Goal: Transaction & Acquisition: Purchase product/service

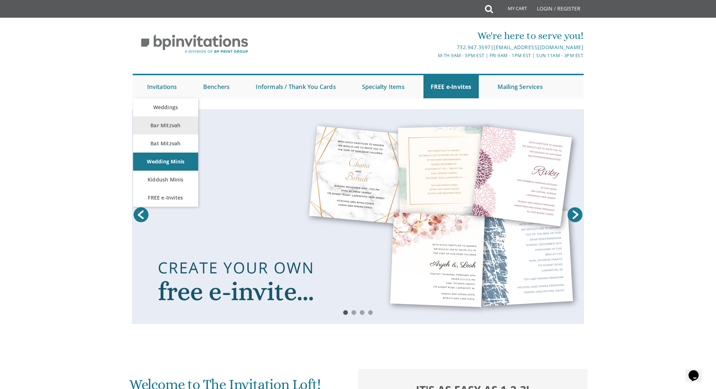
click at [158, 123] on link "Bar Mitzvah" at bounding box center [165, 125] width 65 height 18
click at [158, 124] on link "Bar Mitzvah" at bounding box center [165, 125] width 65 height 18
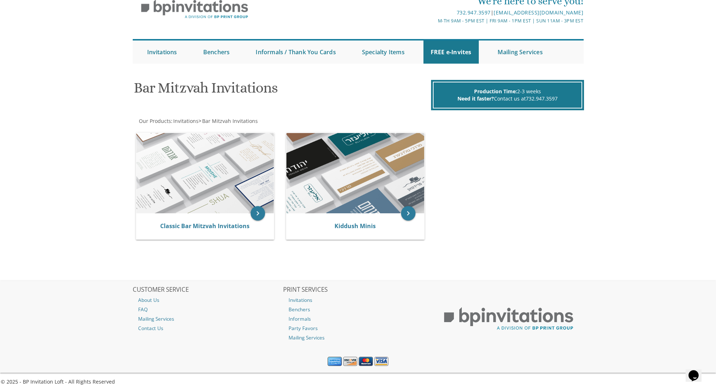
scroll to position [34, 0]
click at [257, 212] on icon "keyboard_arrow_right" at bounding box center [258, 213] width 14 height 14
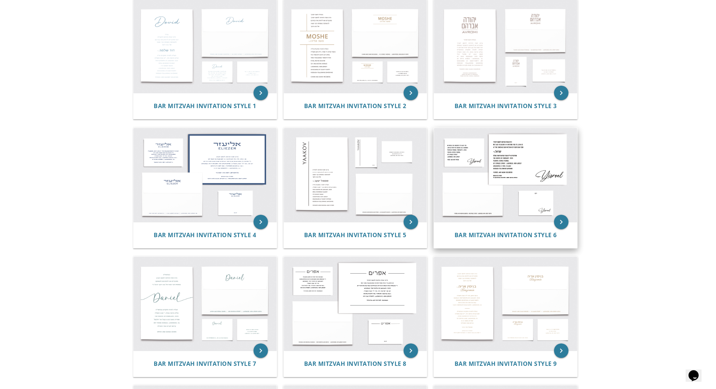
scroll to position [158, 0]
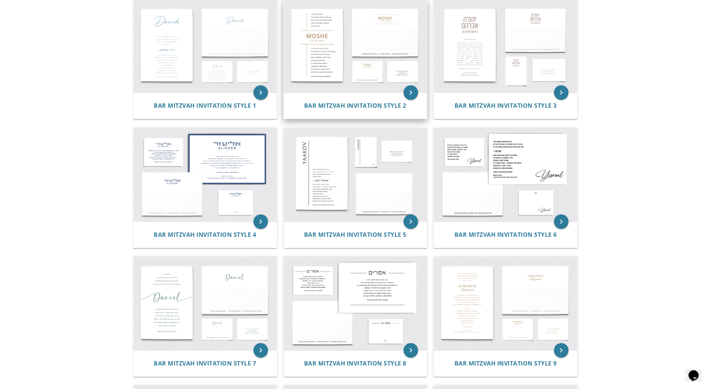
click at [327, 46] on img at bounding box center [355, 46] width 143 height 94
click at [408, 90] on icon "keyboard_arrow_right" at bounding box center [410, 92] width 14 height 14
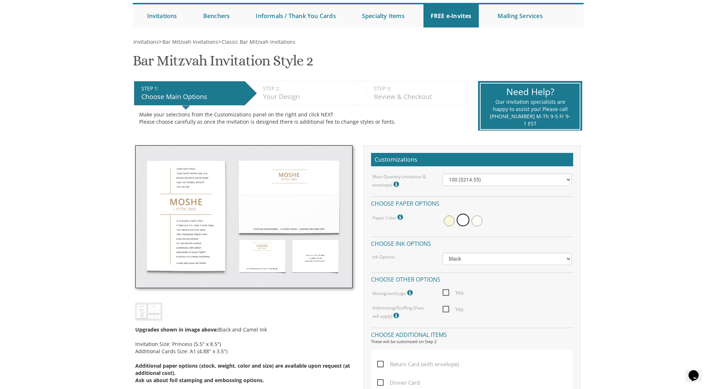
scroll to position [86, 0]
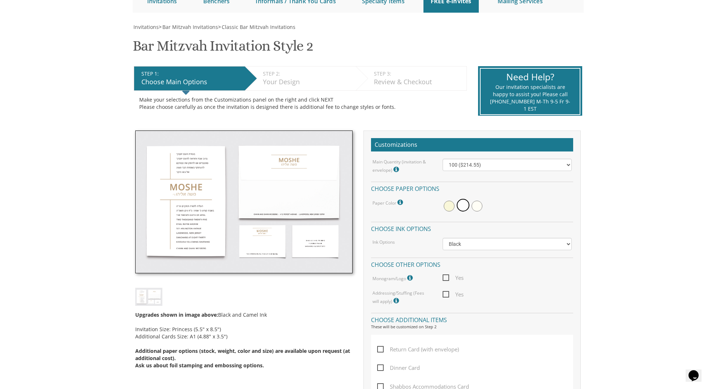
click at [191, 209] on img at bounding box center [243, 202] width 217 height 143
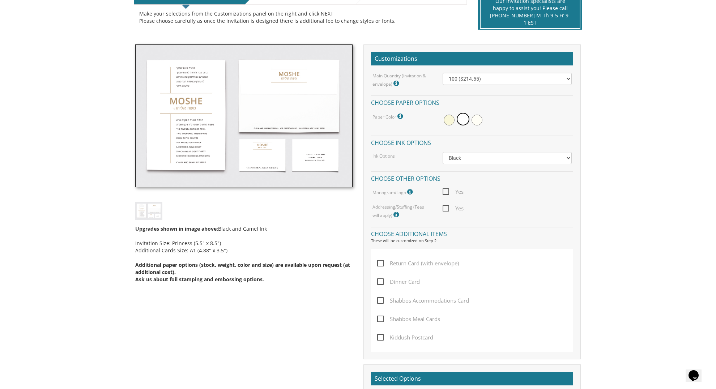
scroll to position [172, 0]
click at [410, 189] on icon at bounding box center [410, 192] width 7 height 7
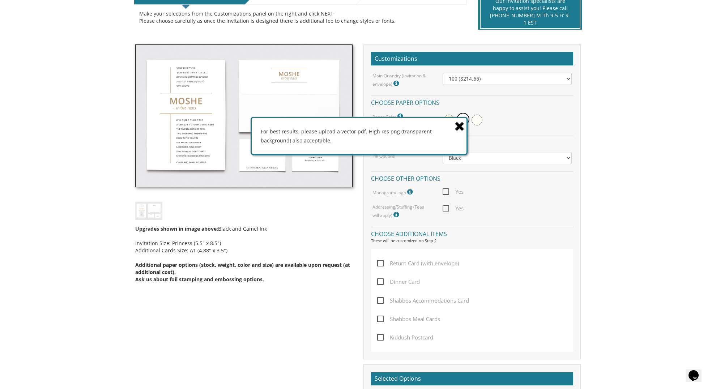
click at [457, 127] on icon at bounding box center [459, 126] width 10 height 13
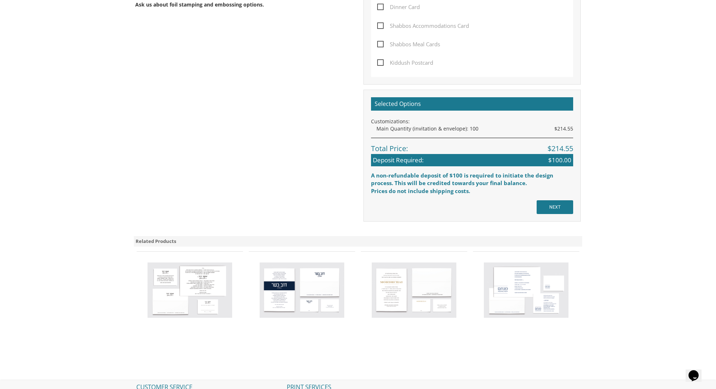
scroll to position [448, 0]
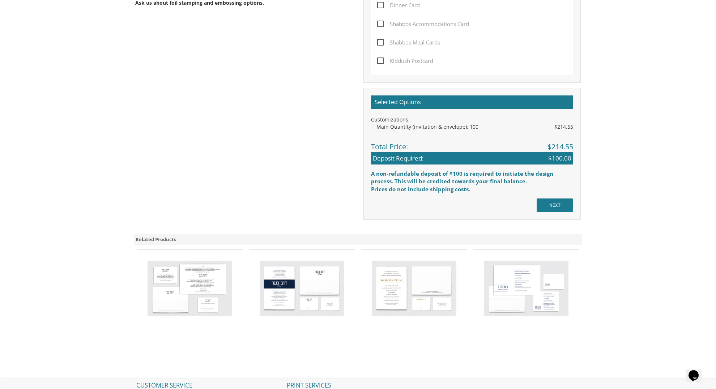
click at [552, 198] on input "NEXT" at bounding box center [554, 205] width 37 height 14
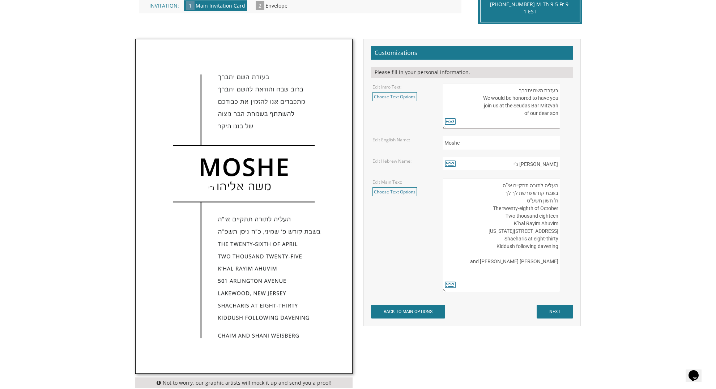
scroll to position [191, 0]
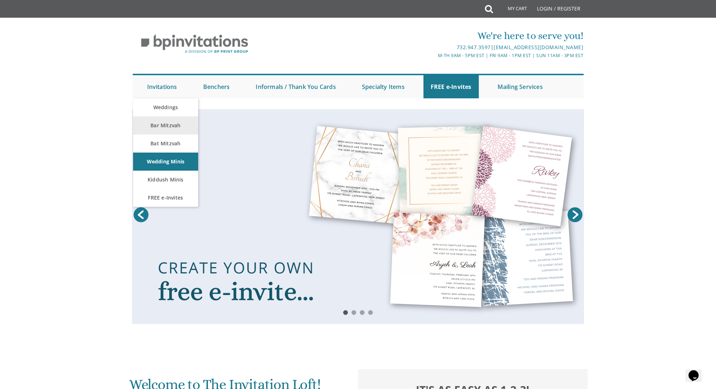
click at [168, 123] on link "Bar Mitzvah" at bounding box center [165, 125] width 65 height 18
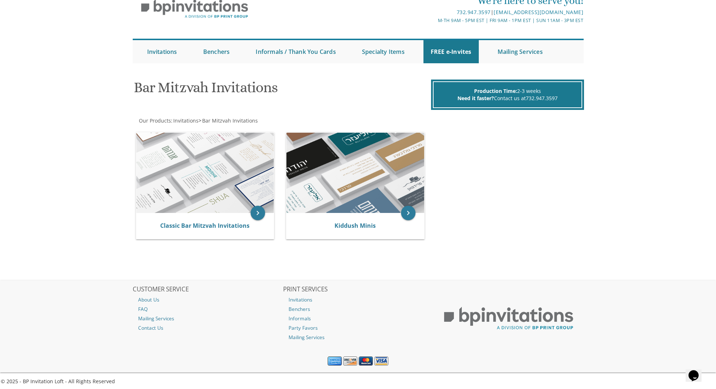
scroll to position [34, 0]
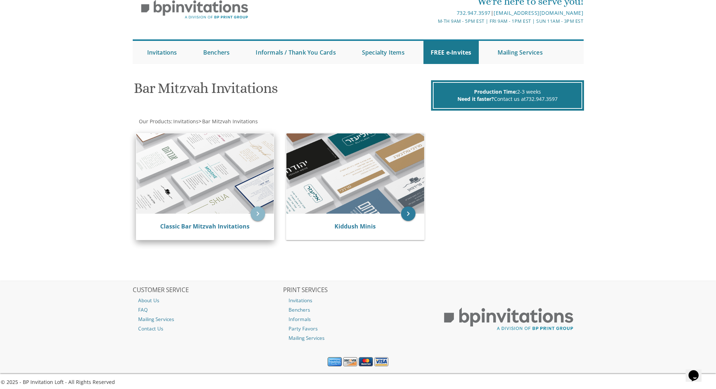
click at [256, 213] on icon "keyboard_arrow_right" at bounding box center [258, 213] width 14 height 14
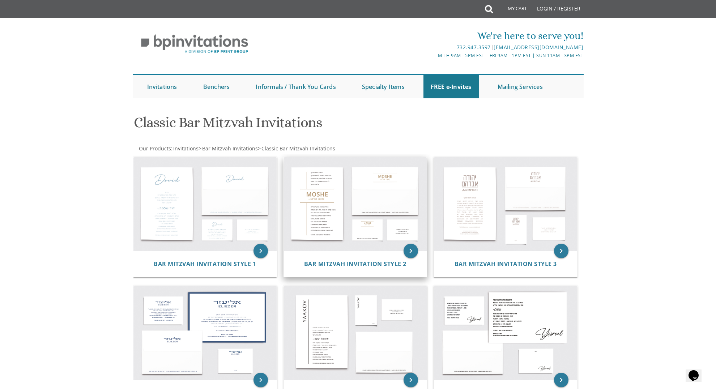
click at [329, 200] on img at bounding box center [355, 204] width 143 height 94
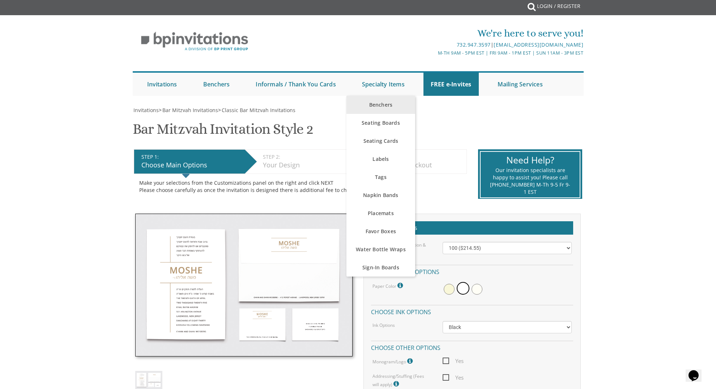
scroll to position [0, 0]
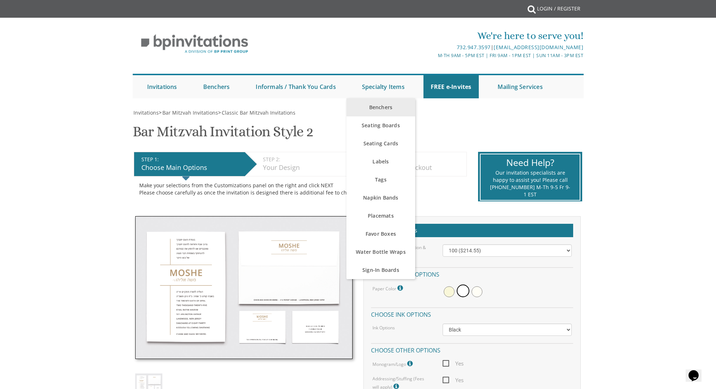
click at [380, 104] on link "Benchers" at bounding box center [380, 107] width 69 height 18
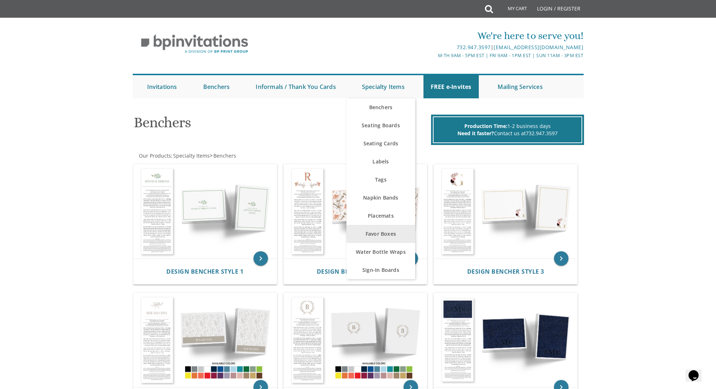
click at [393, 229] on link "Favor Boxes" at bounding box center [380, 234] width 69 height 18
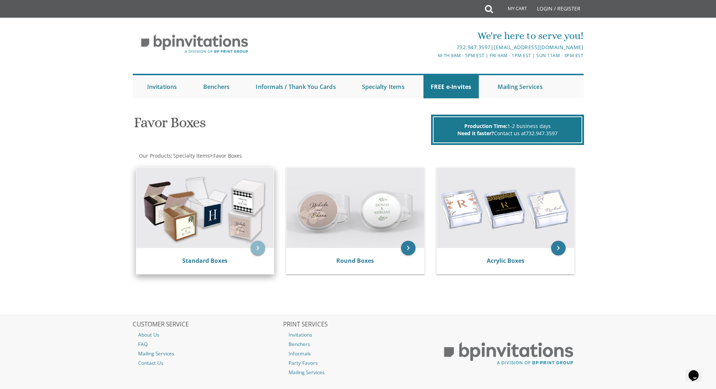
click at [254, 245] on icon "keyboard_arrow_right" at bounding box center [258, 248] width 14 height 14
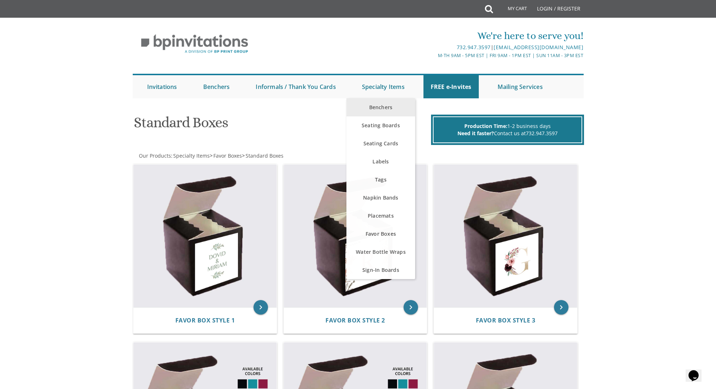
click at [379, 104] on link "Benchers" at bounding box center [380, 107] width 69 height 18
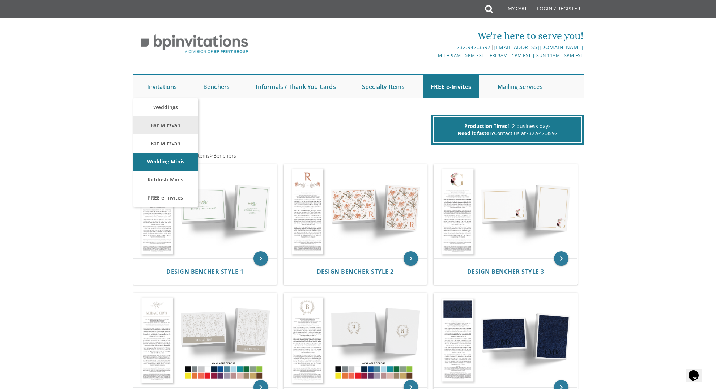
click at [162, 123] on link "Bar Mitzvah" at bounding box center [165, 125] width 65 height 18
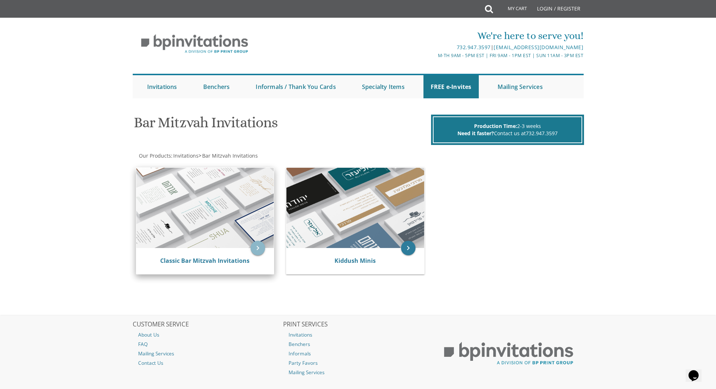
click at [256, 242] on icon "keyboard_arrow_right" at bounding box center [258, 248] width 14 height 14
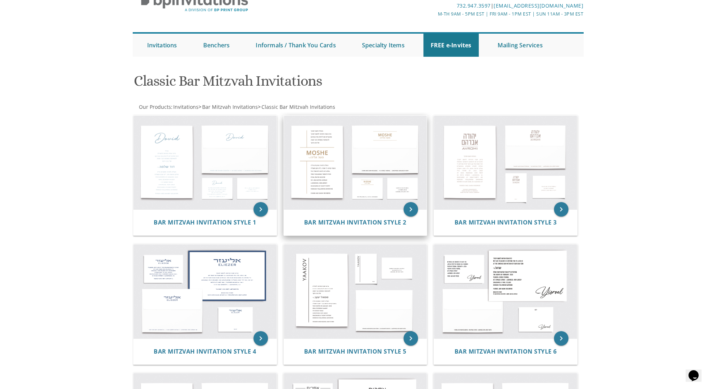
scroll to position [56, 0]
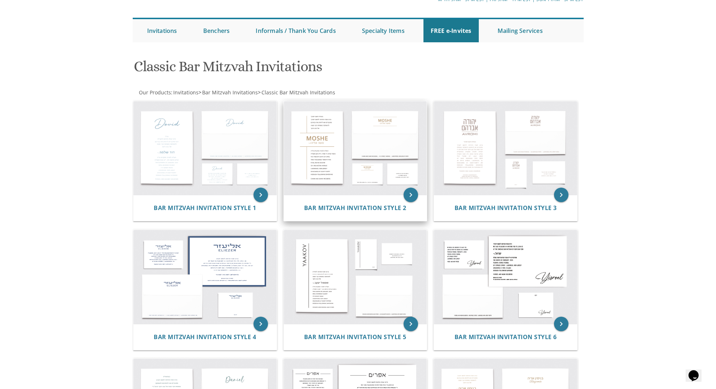
click at [348, 139] on img at bounding box center [355, 148] width 143 height 94
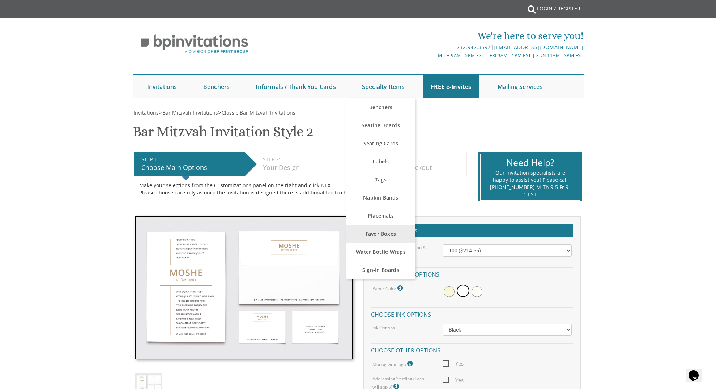
click at [375, 230] on link "Favor Boxes" at bounding box center [380, 234] width 69 height 18
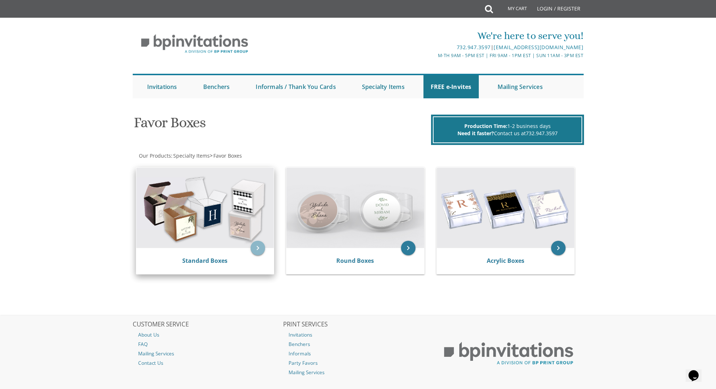
click at [254, 244] on icon "keyboard_arrow_right" at bounding box center [258, 248] width 14 height 14
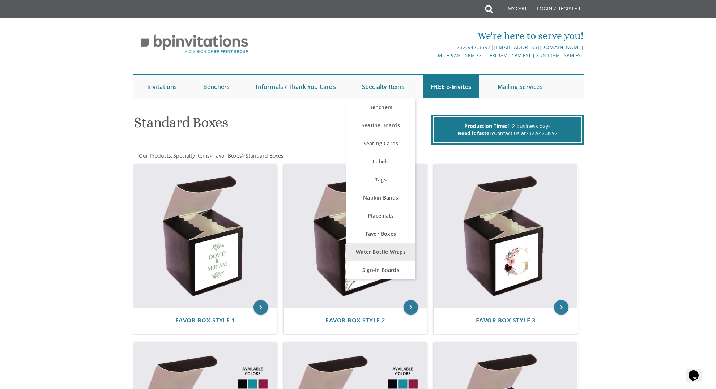
click at [386, 251] on link "Water Bottle Wraps" at bounding box center [380, 252] width 69 height 18
click at [380, 213] on link "Placemats" at bounding box center [380, 216] width 69 height 18
